Goal: Navigation & Orientation: Find specific page/section

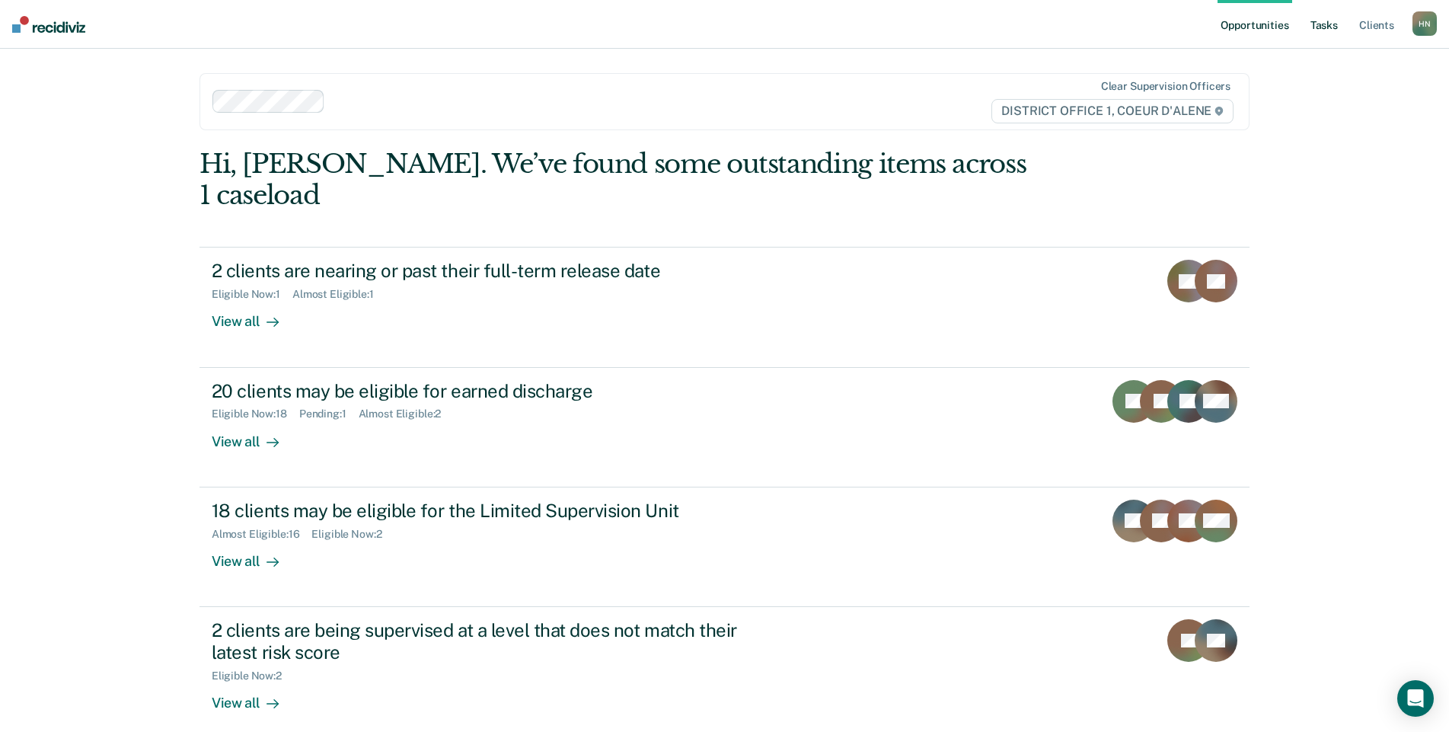
click at [1325, 33] on link "Tasks" at bounding box center [1323, 24] width 33 height 49
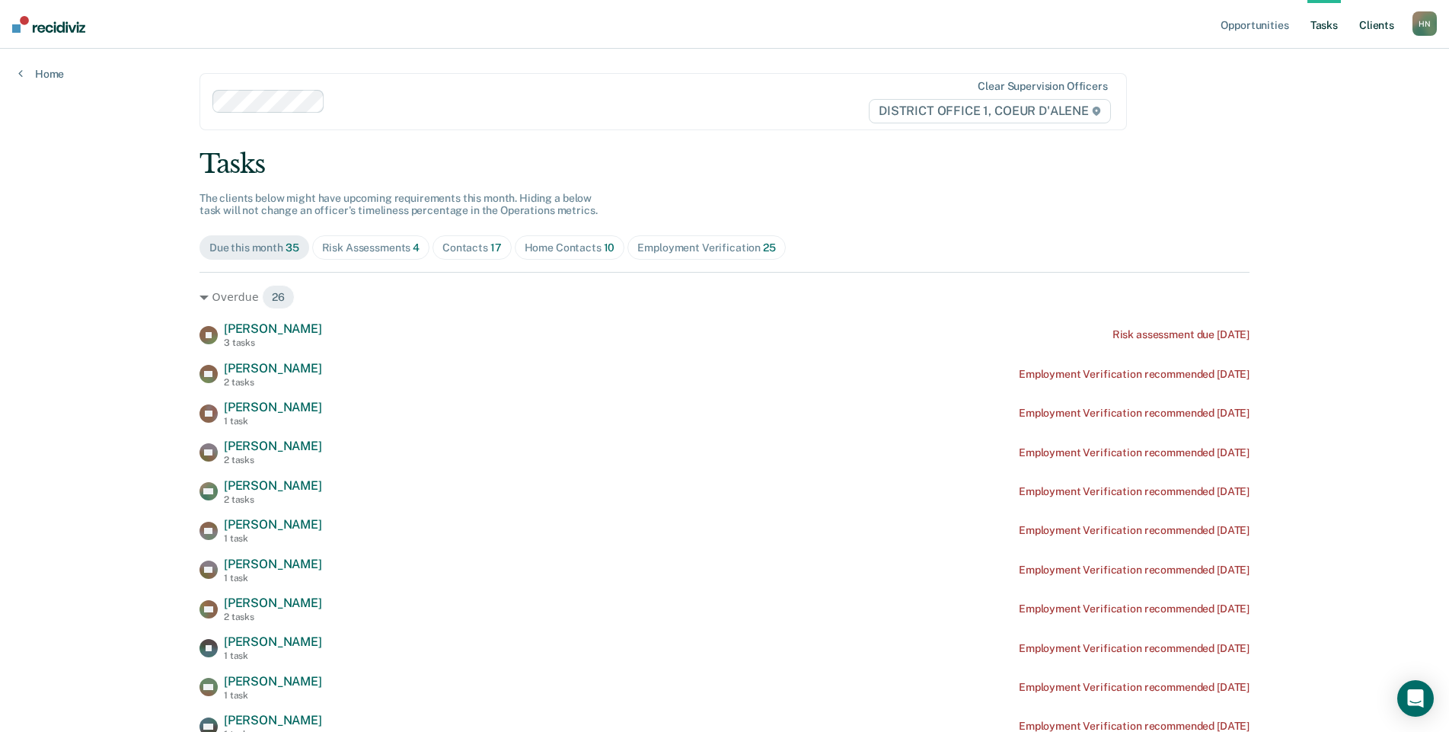
click at [1389, 24] on link "Client s" at bounding box center [1376, 24] width 41 height 49
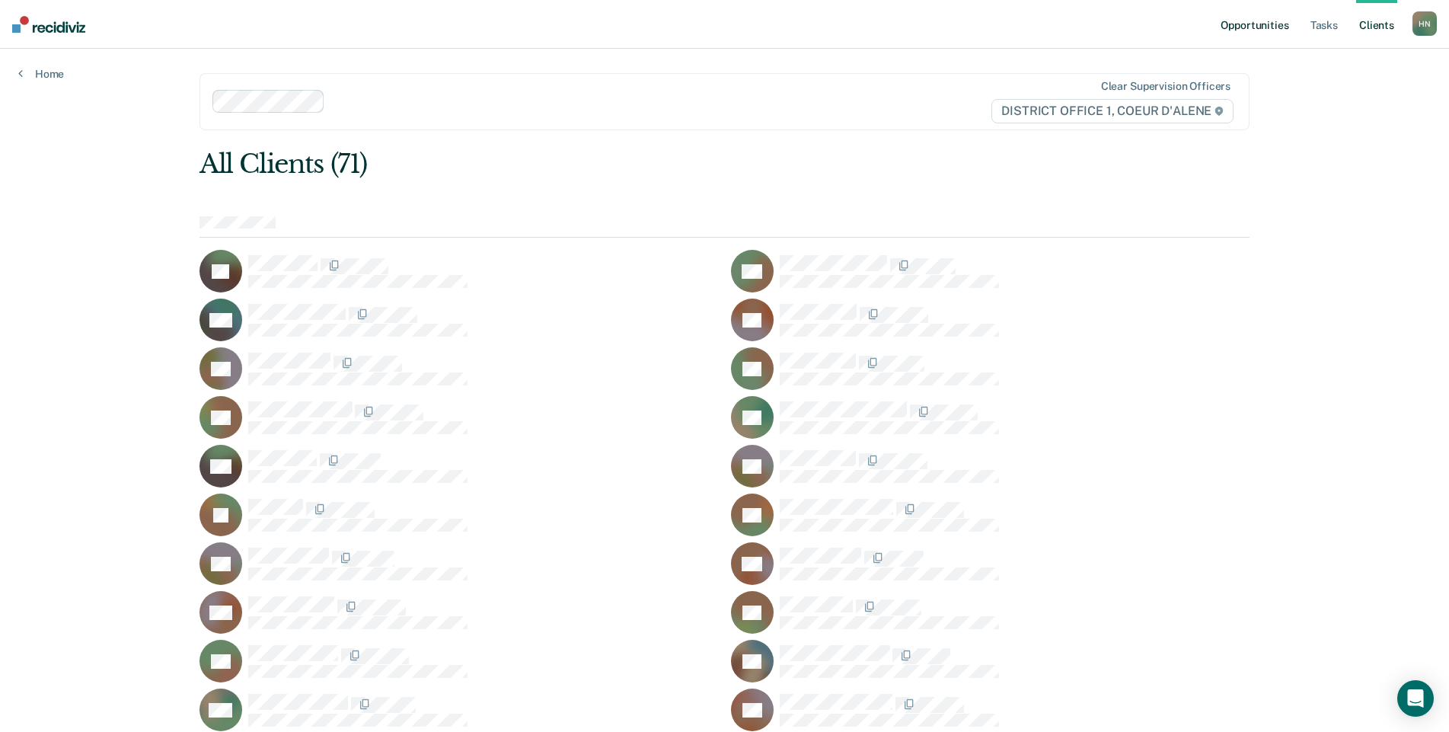
click at [1268, 25] on link "Opportunities" at bounding box center [1254, 24] width 74 height 49
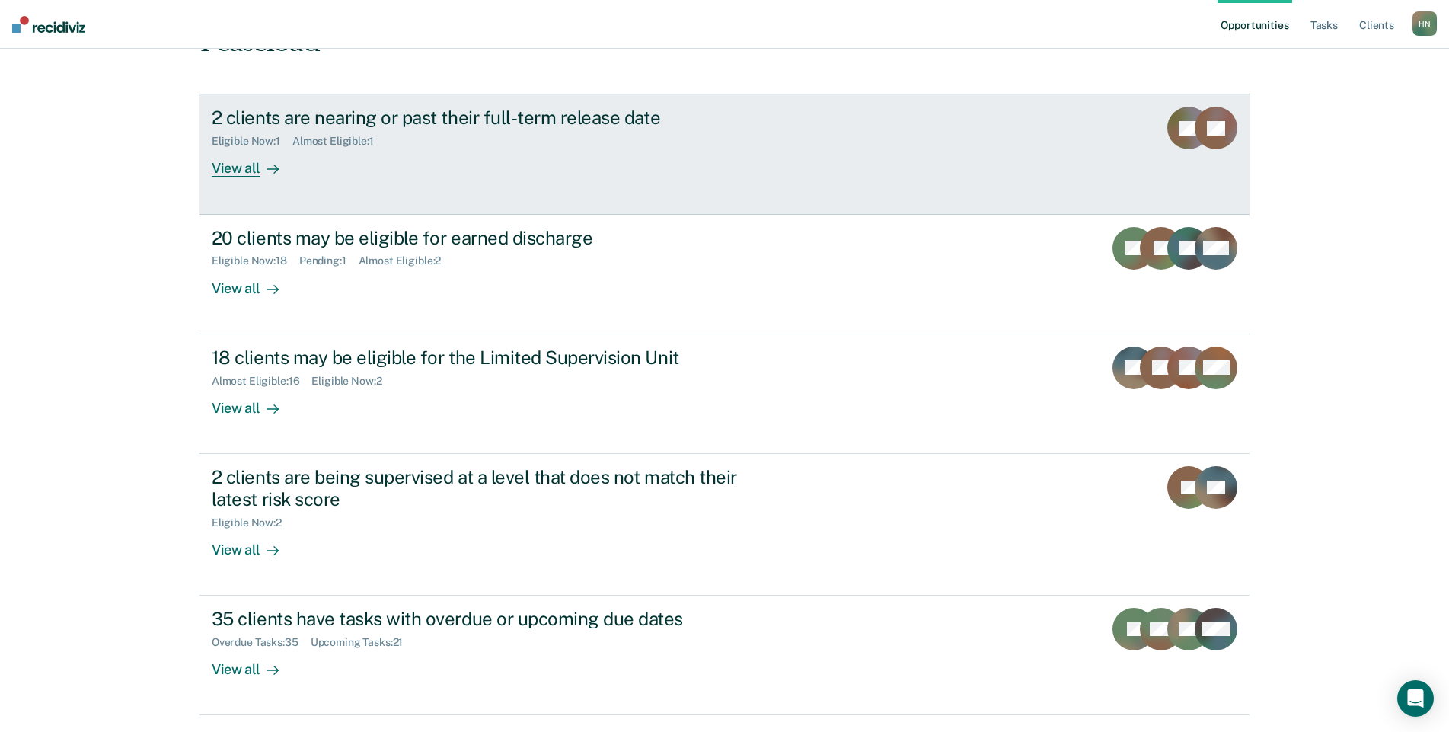
scroll to position [166, 0]
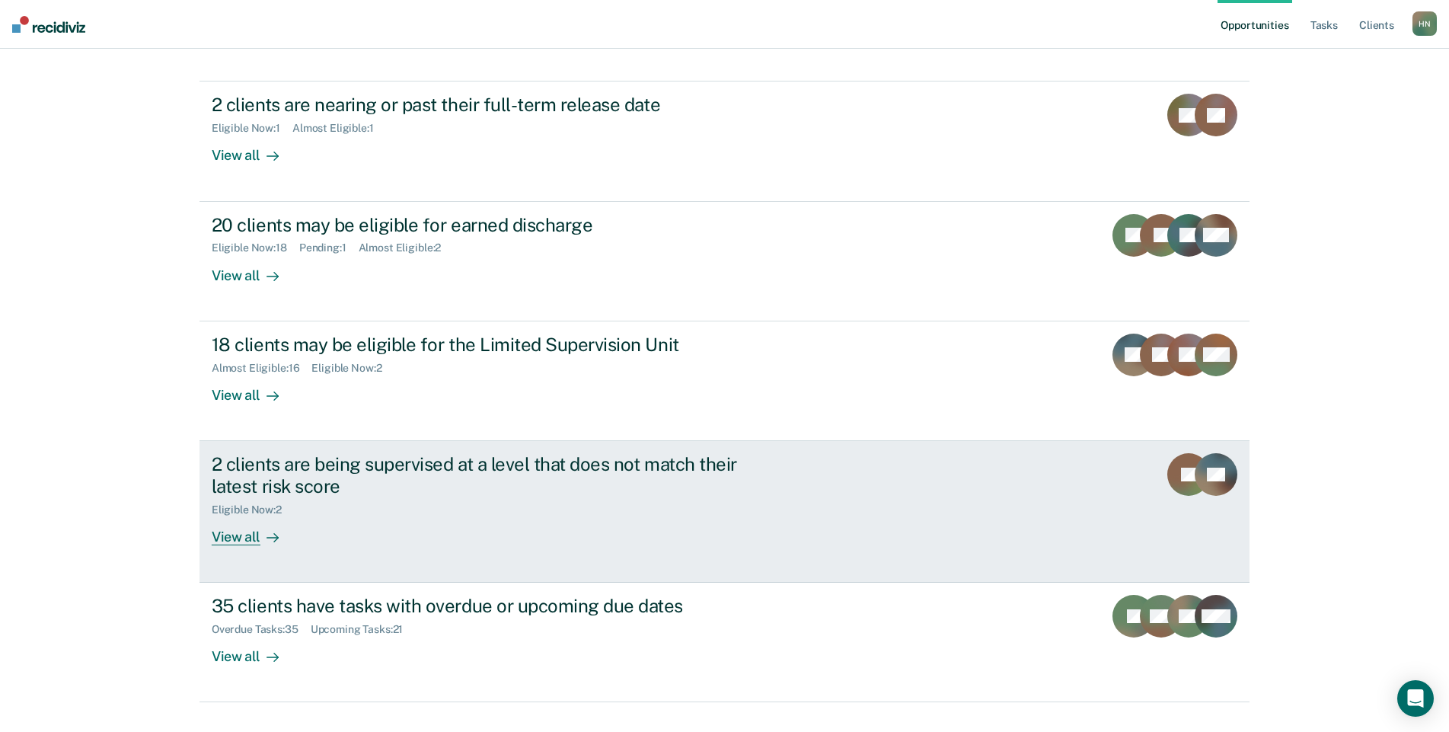
click at [515, 536] on link "2 clients are being supervised at a level that does not match their latest risk…" at bounding box center [724, 512] width 1050 height 142
